Goal: Task Accomplishment & Management: Manage account settings

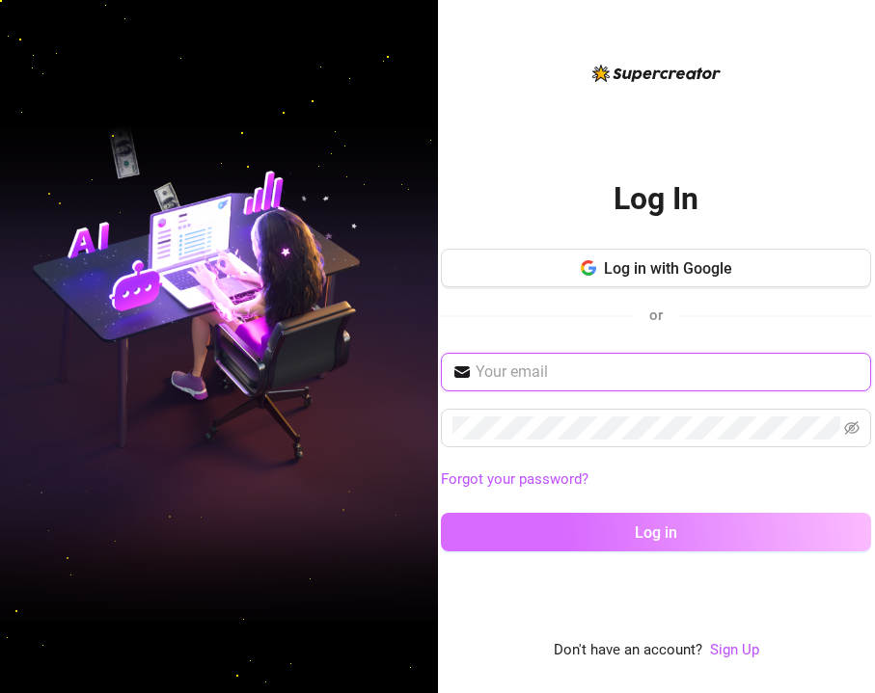
type input "[EMAIL_ADDRESS][DOMAIN_NAME]"
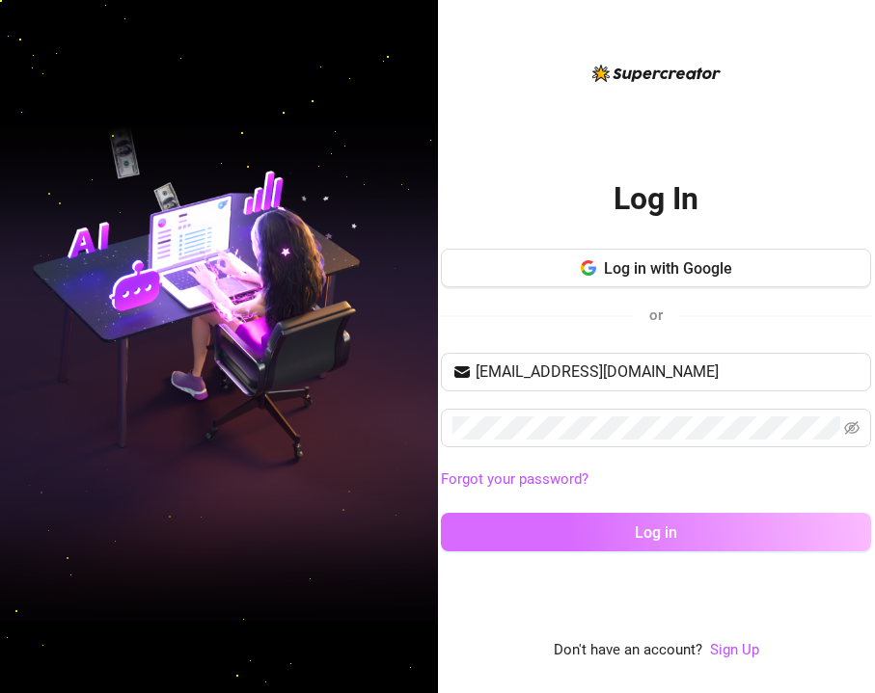
click at [615, 543] on button "Log in" at bounding box center [656, 532] width 430 height 39
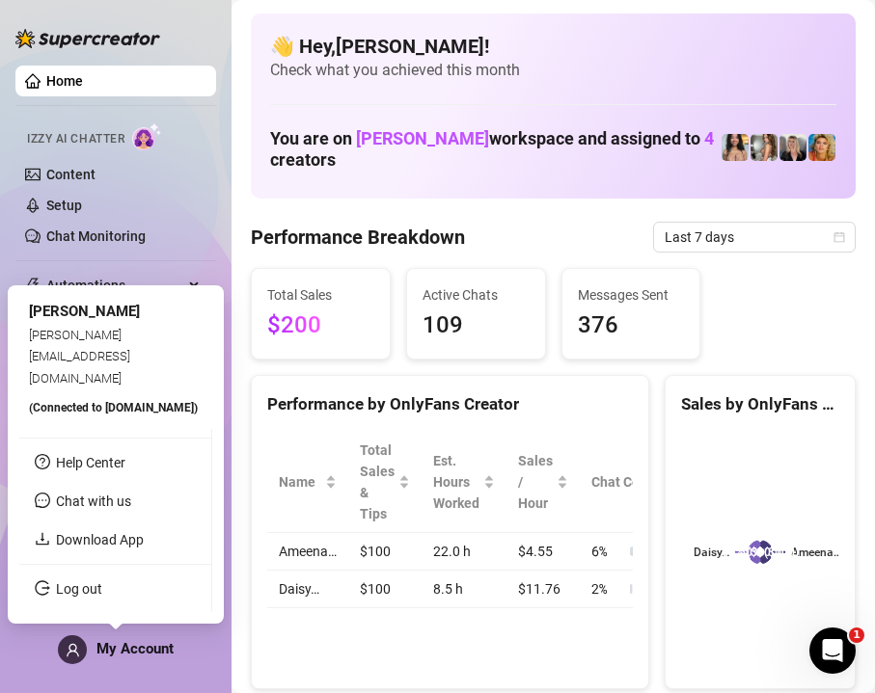
click at [167, 643] on span "My Account" at bounding box center [134, 648] width 77 height 17
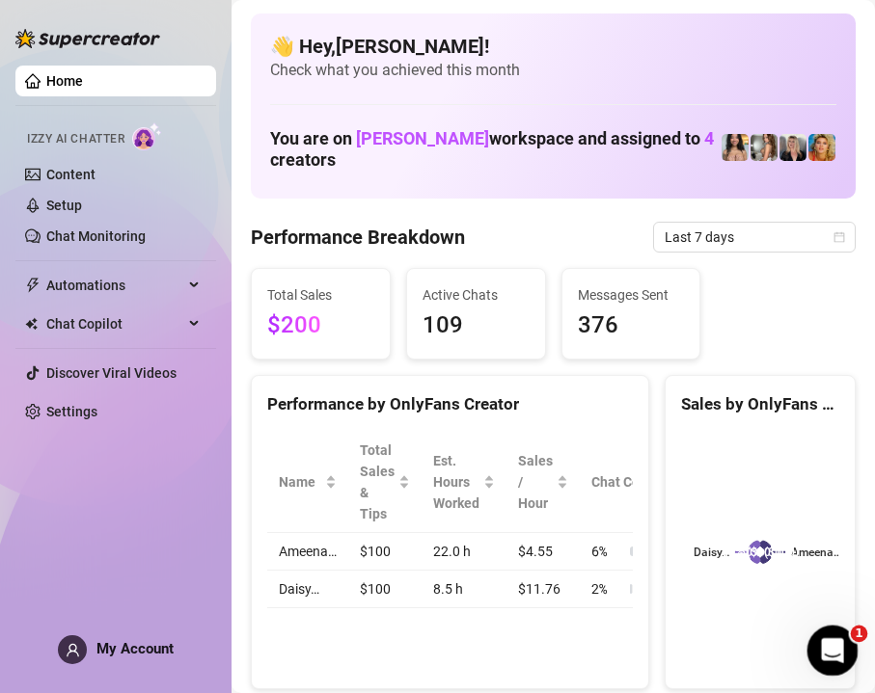
click at [816, 654] on icon "Open Intercom Messenger" at bounding box center [830, 649] width 32 height 32
